Goal: Transaction & Acquisition: Purchase product/service

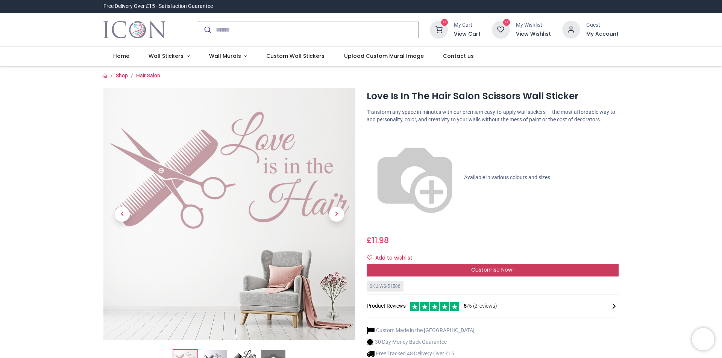
click at [510, 266] on span "Customise Now!" at bounding box center [492, 270] width 42 height 8
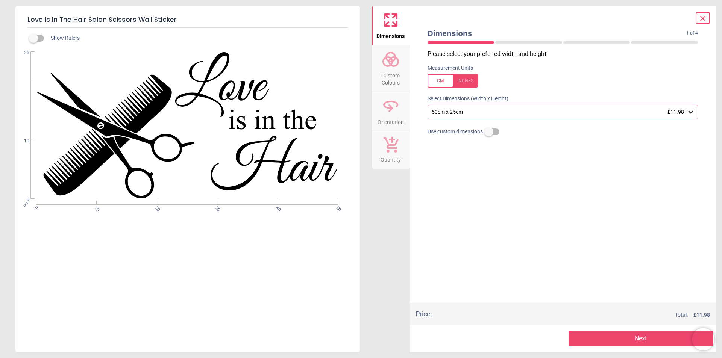
click at [689, 113] on icon at bounding box center [691, 112] width 5 height 3
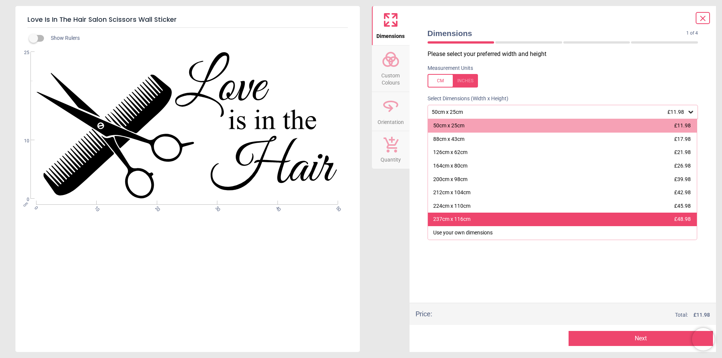
click at [688, 220] on span "£48.98" at bounding box center [682, 219] width 17 height 6
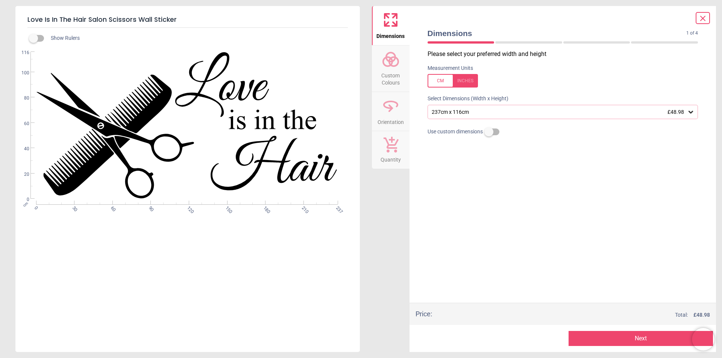
click at [629, 340] on button "Next" at bounding box center [641, 338] width 144 height 15
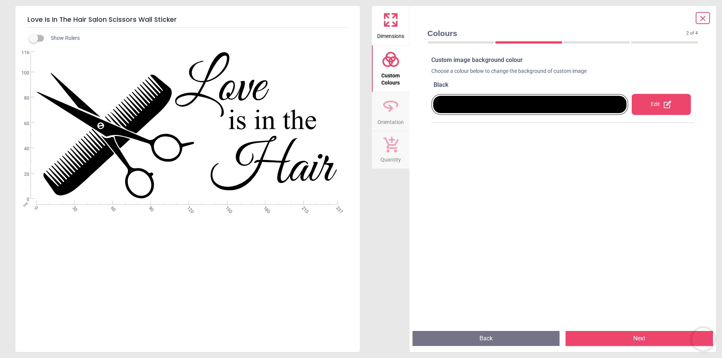
click at [657, 105] on div "Edit" at bounding box center [661, 104] width 59 height 21
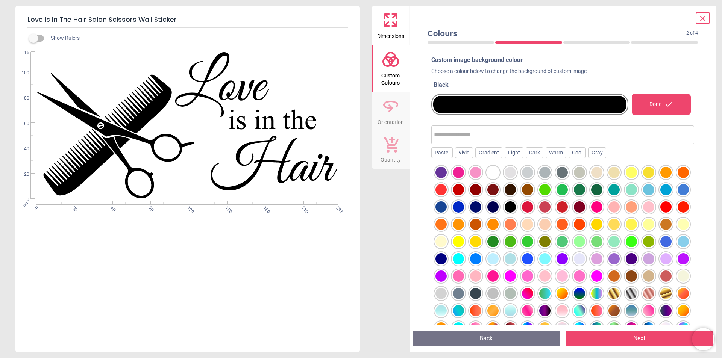
click at [620, 190] on div at bounding box center [613, 189] width 11 height 11
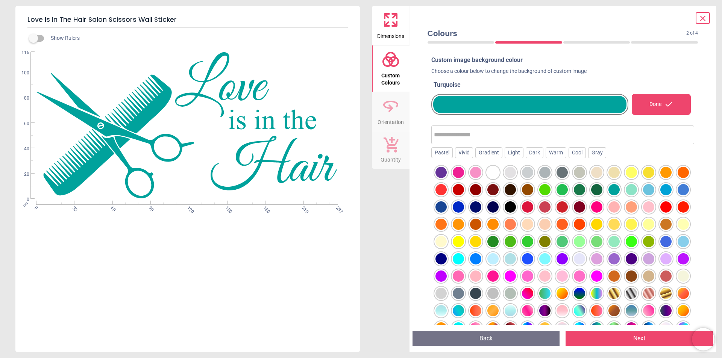
drag, startPoint x: 203, startPoint y: 103, endPoint x: 145, endPoint y: 284, distance: 189.4
click at [145, 284] on div "Show Rulers WS-51506 Created with Snap null cm 0 30 60 90 120 150 180 210 237 0…" at bounding box center [187, 190] width 344 height 325
click at [634, 340] on button "Next" at bounding box center [639, 338] width 147 height 15
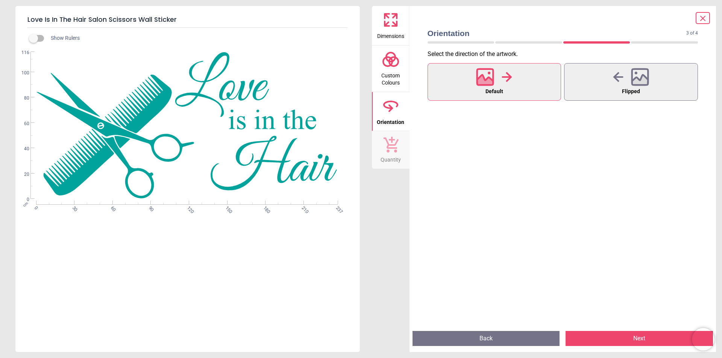
click at [701, 19] on icon at bounding box center [702, 18] width 9 height 9
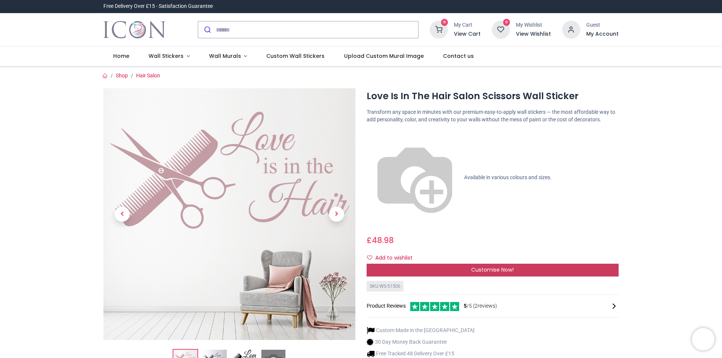
click at [481, 266] on span "Customise Now!" at bounding box center [492, 270] width 42 height 8
